Goal: Task Accomplishment & Management: Manage account settings

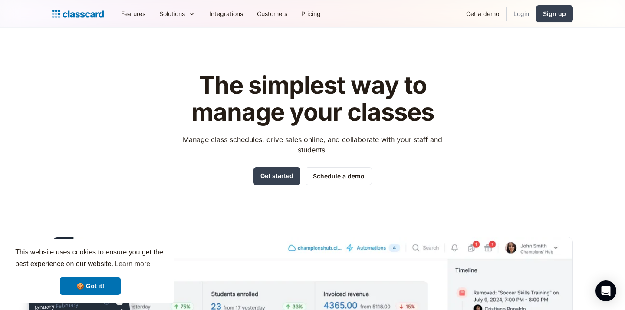
click at [523, 13] on link "Login" at bounding box center [520, 14] width 29 height 20
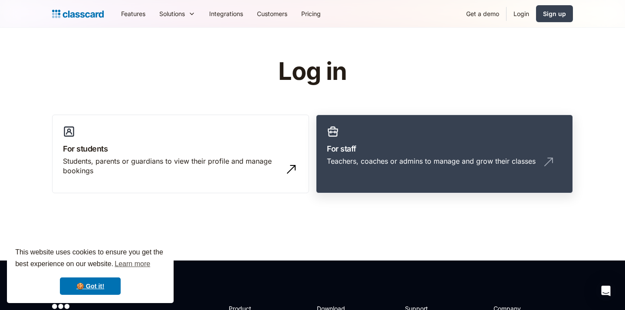
click at [375, 152] on h3 "For staff" at bounding box center [444, 149] width 235 height 12
